Goal: Task Accomplishment & Management: Manage account settings

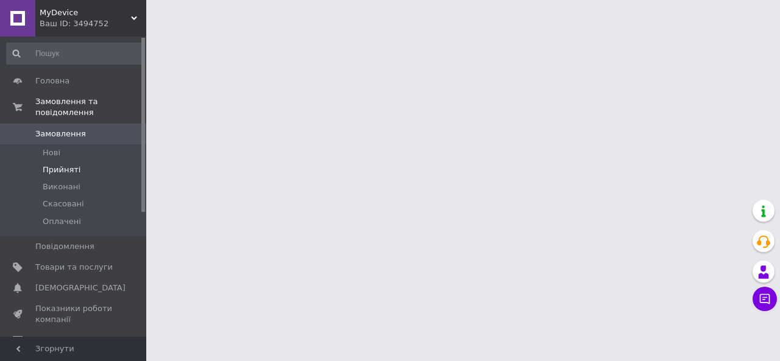
click at [71, 165] on span "Прийняті" at bounding box center [62, 170] width 38 height 11
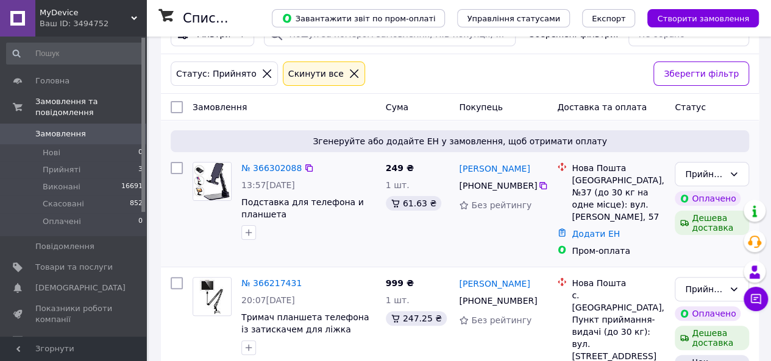
scroll to position [38, 0]
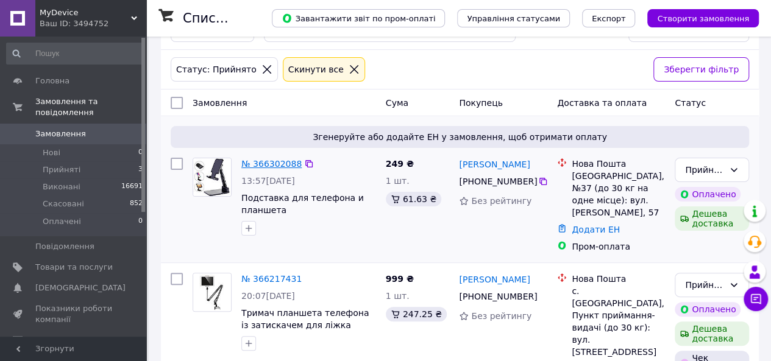
click at [275, 162] on link "№ 366302088" at bounding box center [271, 164] width 60 height 10
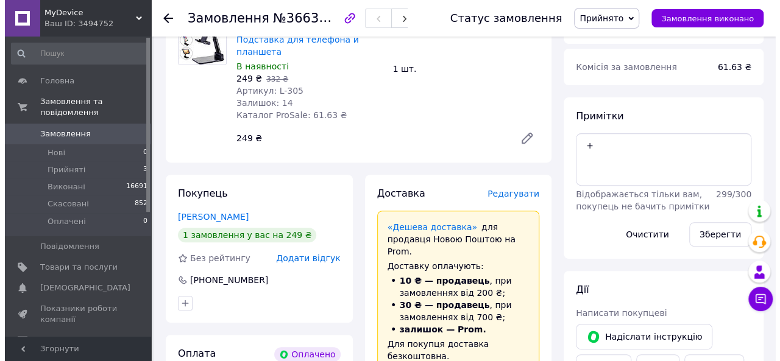
scroll to position [197, 0]
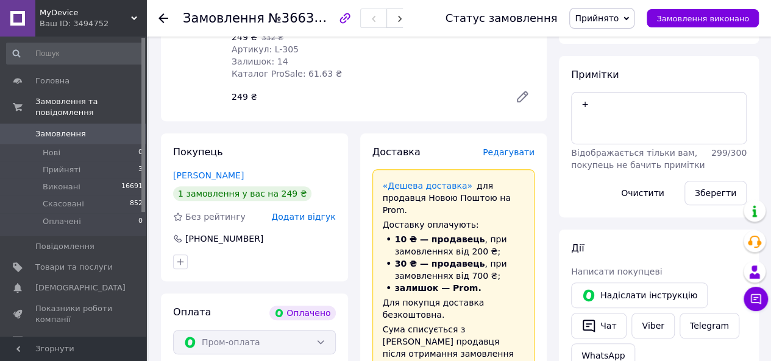
click at [520, 147] on span "Редагувати" at bounding box center [509, 152] width 52 height 10
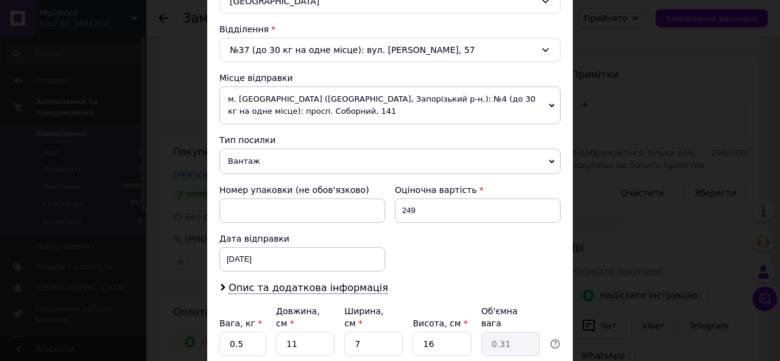
scroll to position [367, 0]
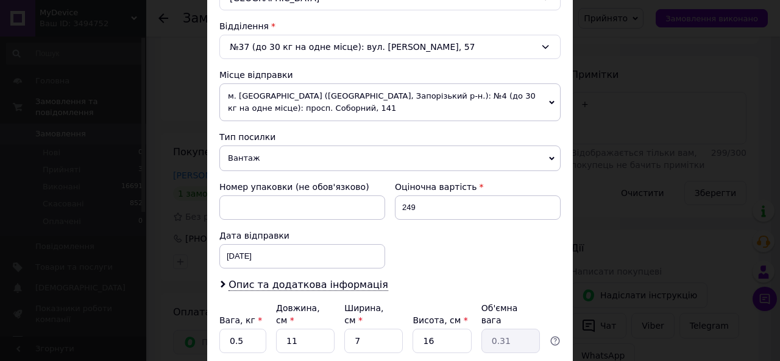
click at [469, 98] on span "м. [GEOGRAPHIC_DATA] ([GEOGRAPHIC_DATA], Запорізький р-н.): №4 (до 30 кг на одн…" at bounding box center [389, 102] width 341 height 38
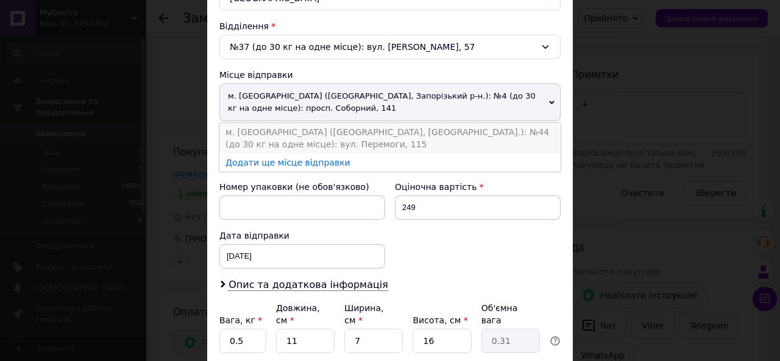
click at [467, 133] on li "м. [GEOGRAPHIC_DATA] ([GEOGRAPHIC_DATA], [GEOGRAPHIC_DATA].): №44 (до 30 кг на …" at bounding box center [389, 138] width 341 height 30
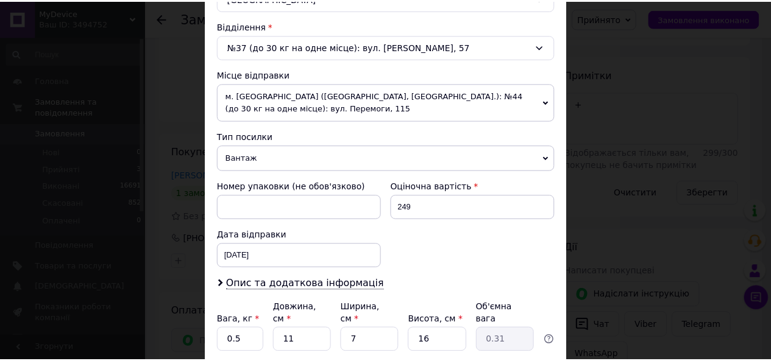
scroll to position [455, 0]
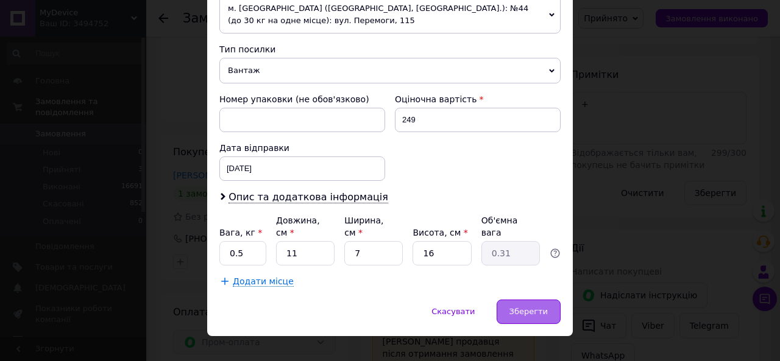
click at [528, 307] on span "Зберегти" at bounding box center [528, 311] width 38 height 9
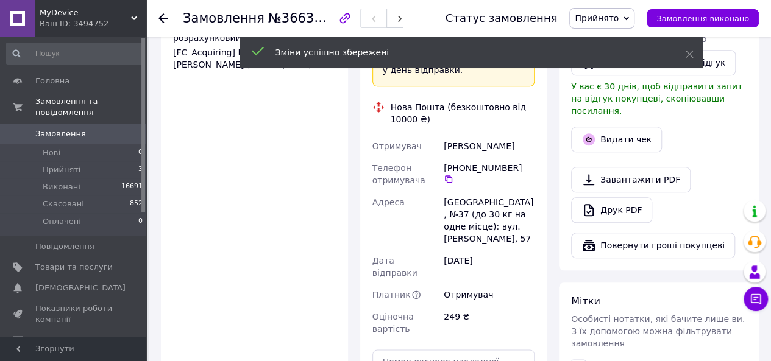
scroll to position [592, 0]
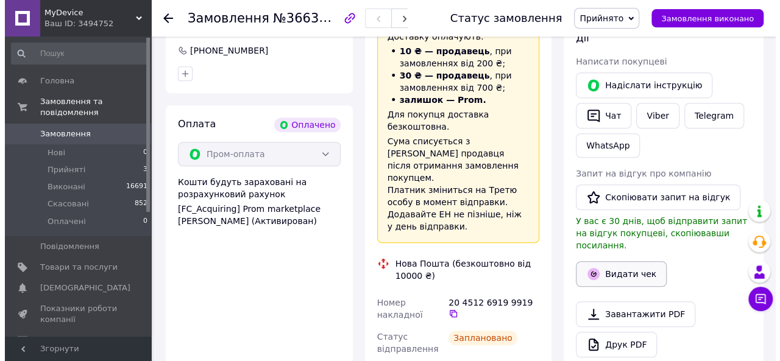
scroll to position [386, 0]
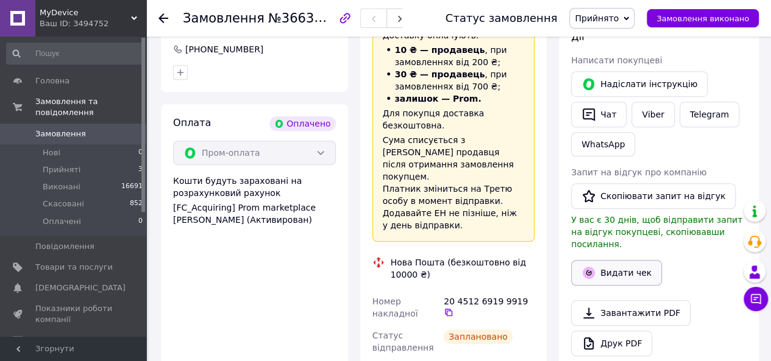
click at [617, 264] on button "Видати чек" at bounding box center [616, 273] width 91 height 26
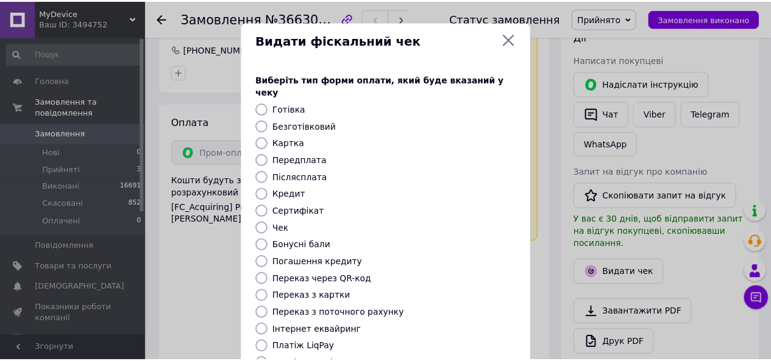
scroll to position [161, 0]
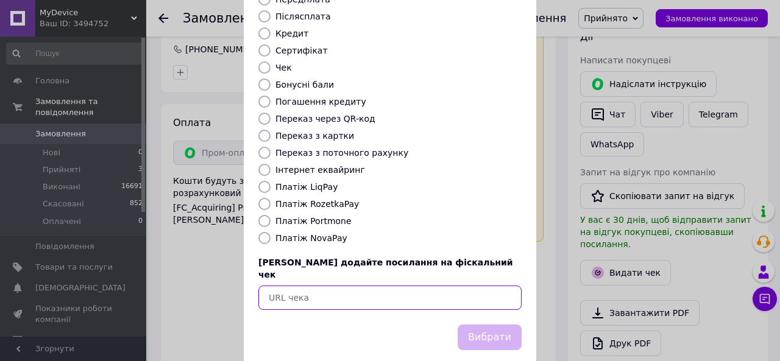
click at [289, 286] on input "text" at bounding box center [389, 298] width 263 height 24
paste input "[URL][DOMAIN_NAME]"
type input "[URL][DOMAIN_NAME]"
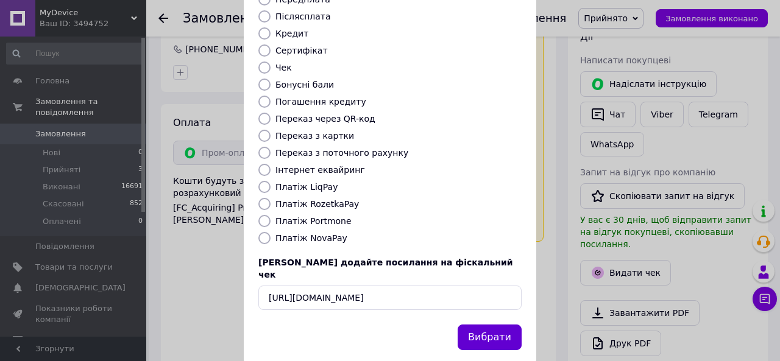
click at [483, 325] on button "Вибрати" at bounding box center [490, 338] width 64 height 26
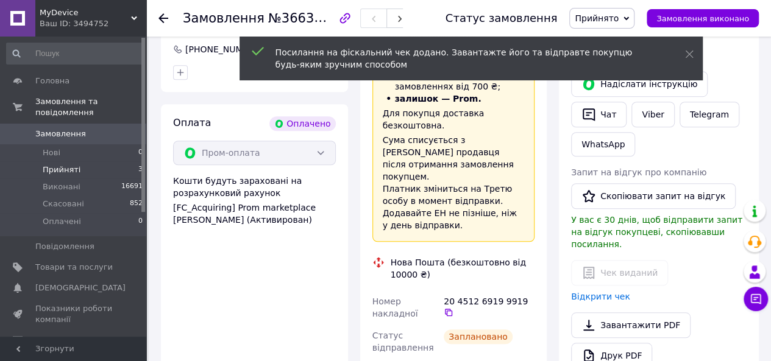
click at [94, 161] on li "Прийняті 3" at bounding box center [75, 169] width 150 height 17
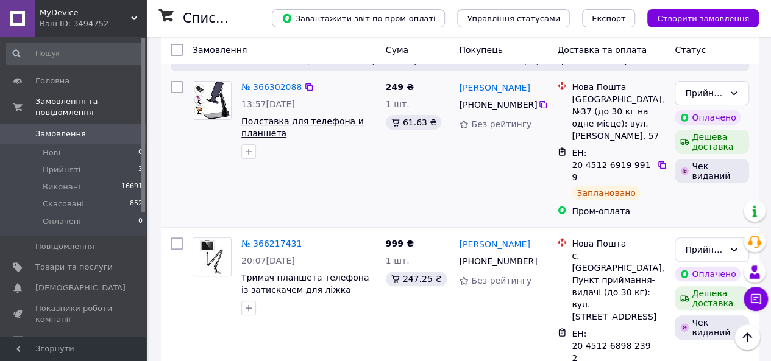
scroll to position [43, 0]
